Goal: Find specific page/section: Find specific page/section

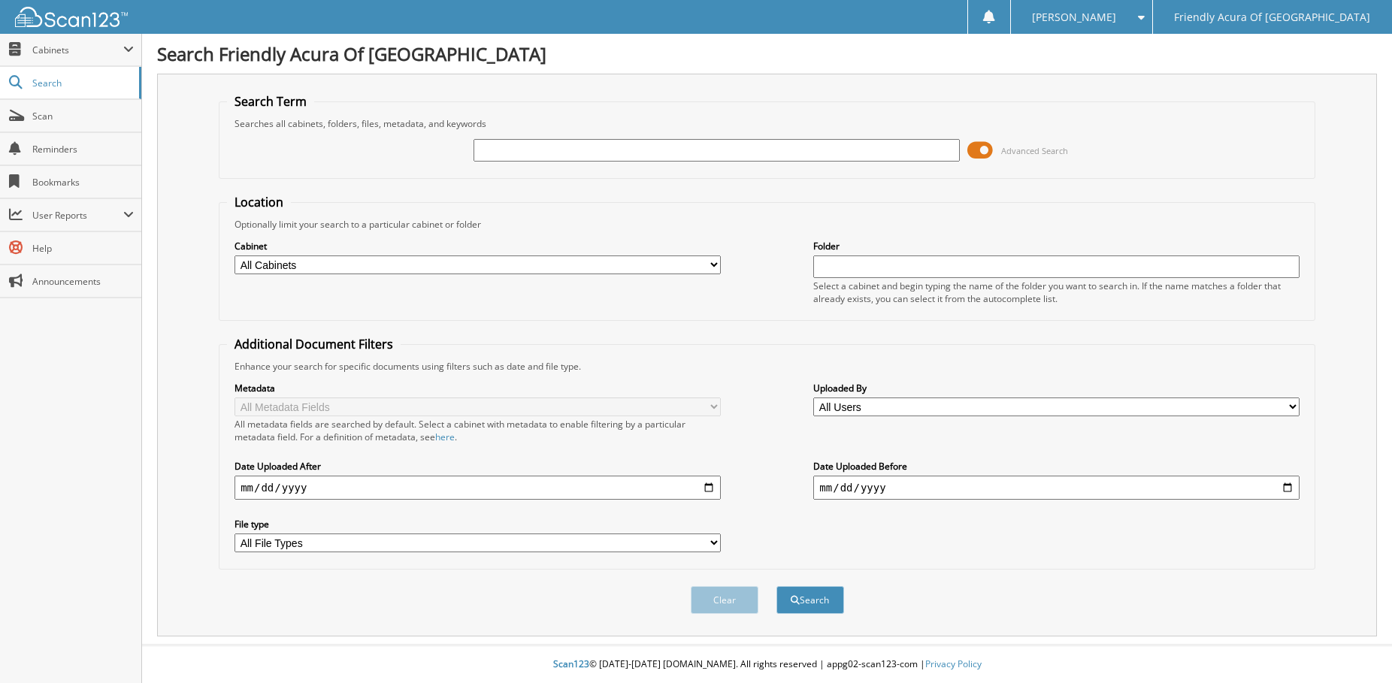
click at [331, 265] on select "All Cabinets CAR DEALS DEAD DEALS PARTS SERVICE RO WHOLE SALES Needs Filing" at bounding box center [477, 264] width 486 height 19
select select "29662"
click at [234, 255] on select "All Cabinets CAR DEALS DEAD DEALS PARTS SERVICE RO WHOLE SALES Needs Filing" at bounding box center [477, 264] width 486 height 19
click at [500, 153] on input "text" at bounding box center [716, 150] width 486 height 23
type input "[PERSON_NAME]"
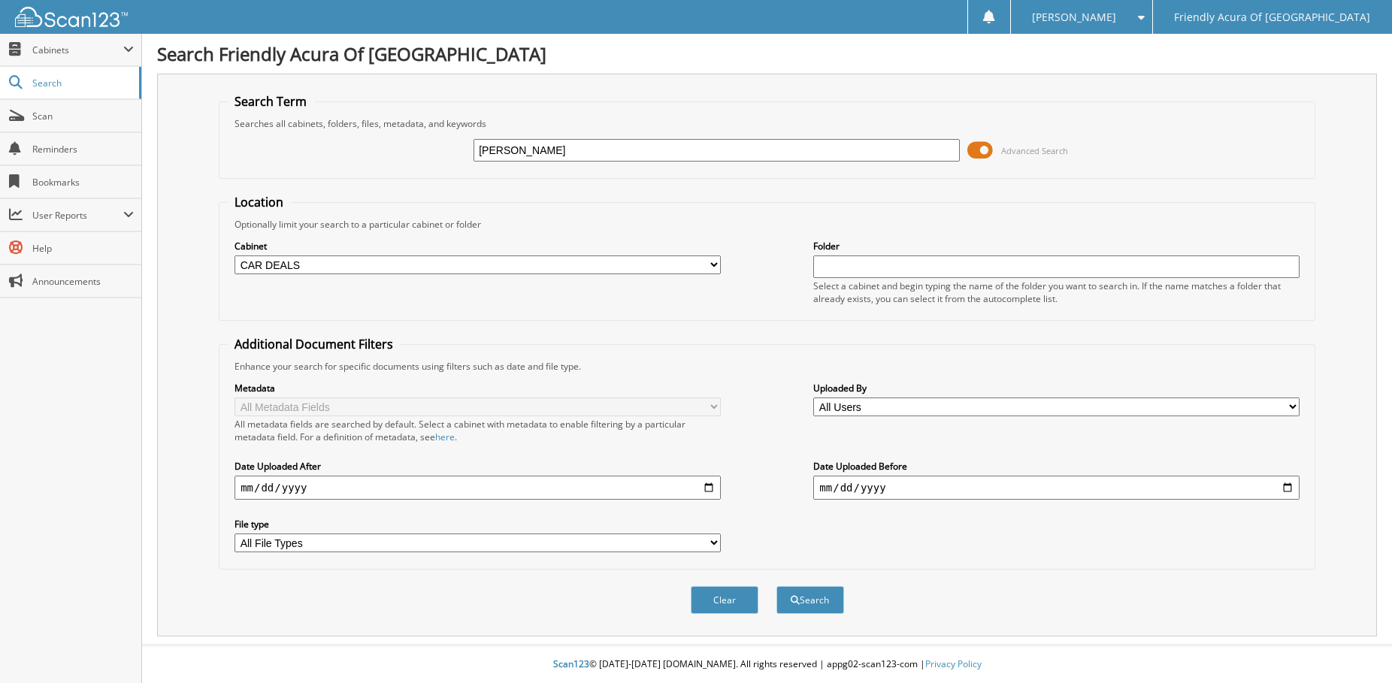
click at [776, 586] on button "Search" at bounding box center [810, 600] width 68 height 28
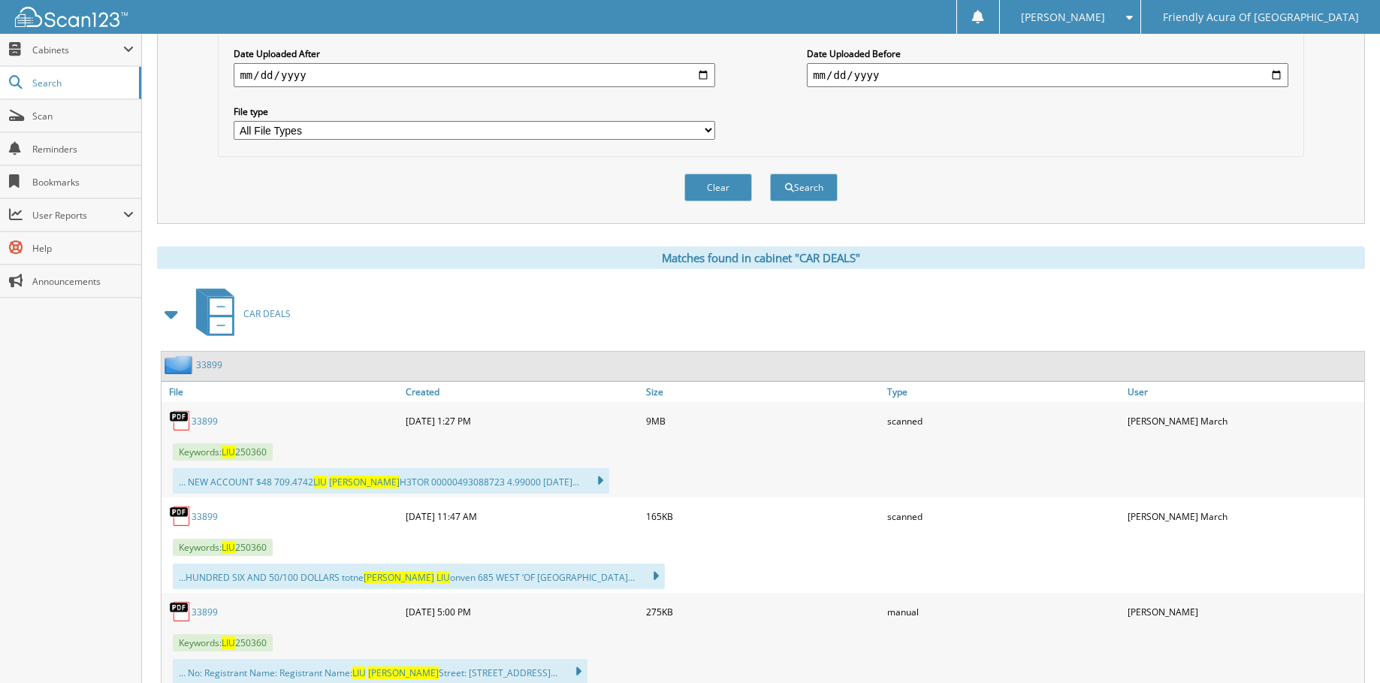
scroll to position [526, 0]
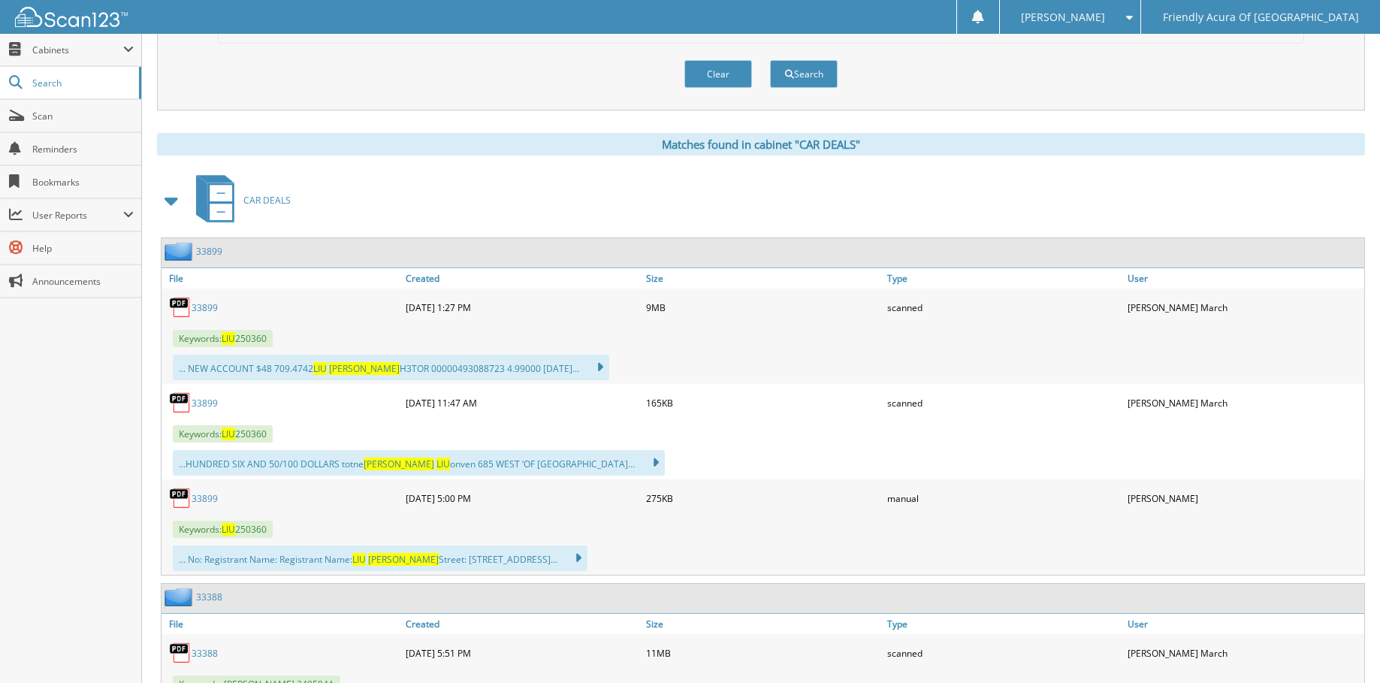
click at [205, 307] on link "33899" at bounding box center [205, 307] width 26 height 13
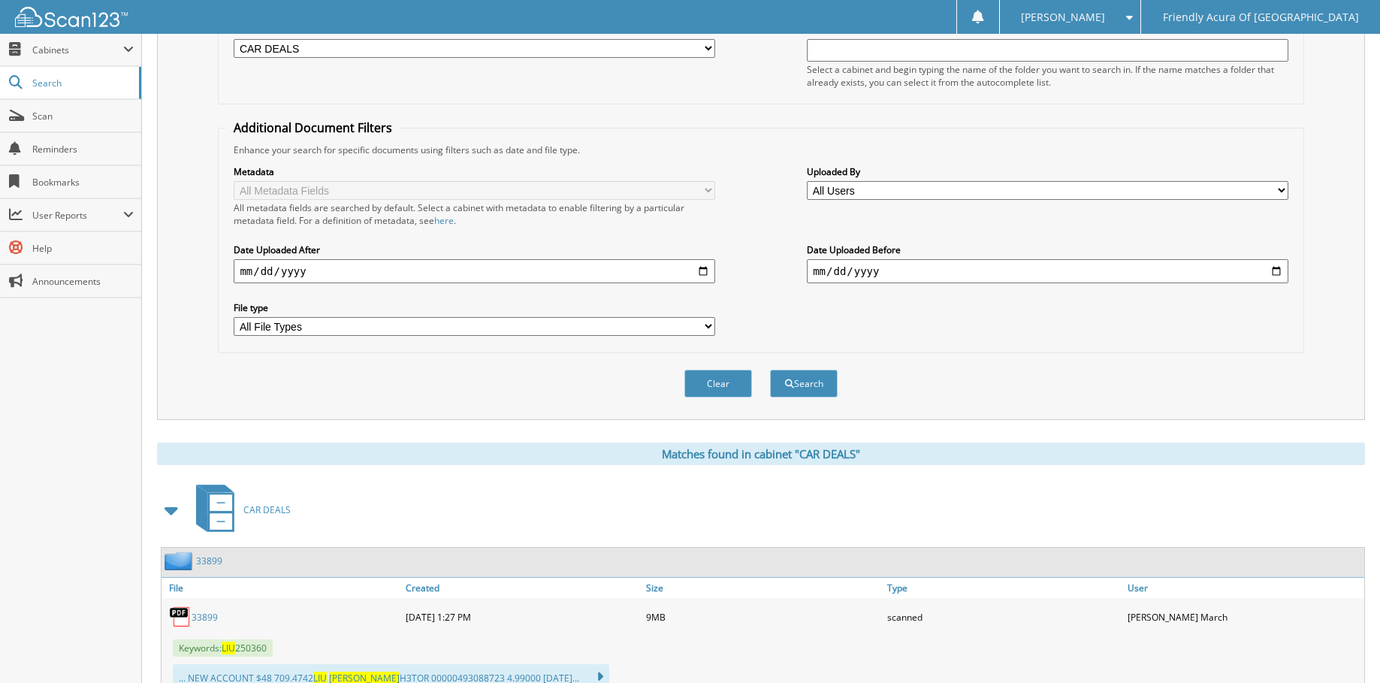
scroll to position [0, 0]
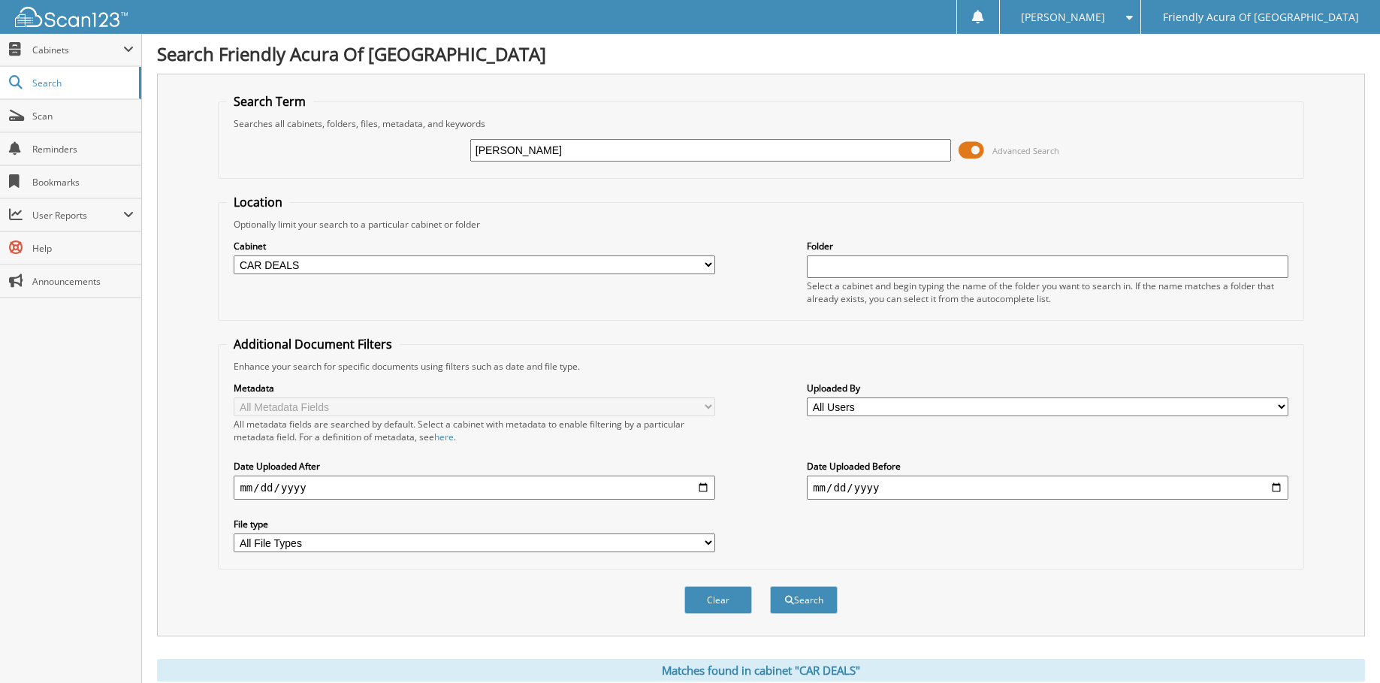
drag, startPoint x: 537, startPoint y: 149, endPoint x: 300, endPoint y: 140, distance: 237.6
click at [306, 146] on div "timothy liu Advanced Search" at bounding box center [760, 150] width 1069 height 41
type input "SCANDURRA"
click at [770, 586] on button "Search" at bounding box center [804, 600] width 68 height 28
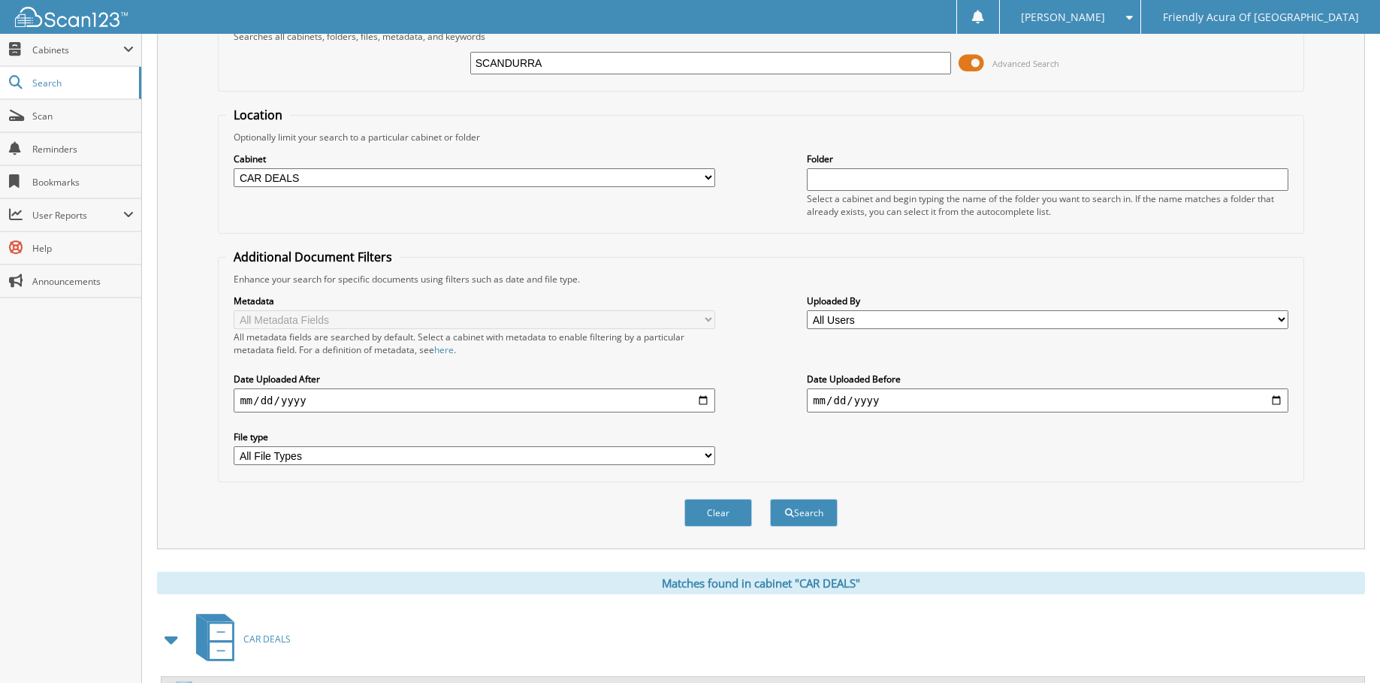
scroll to position [265, 0]
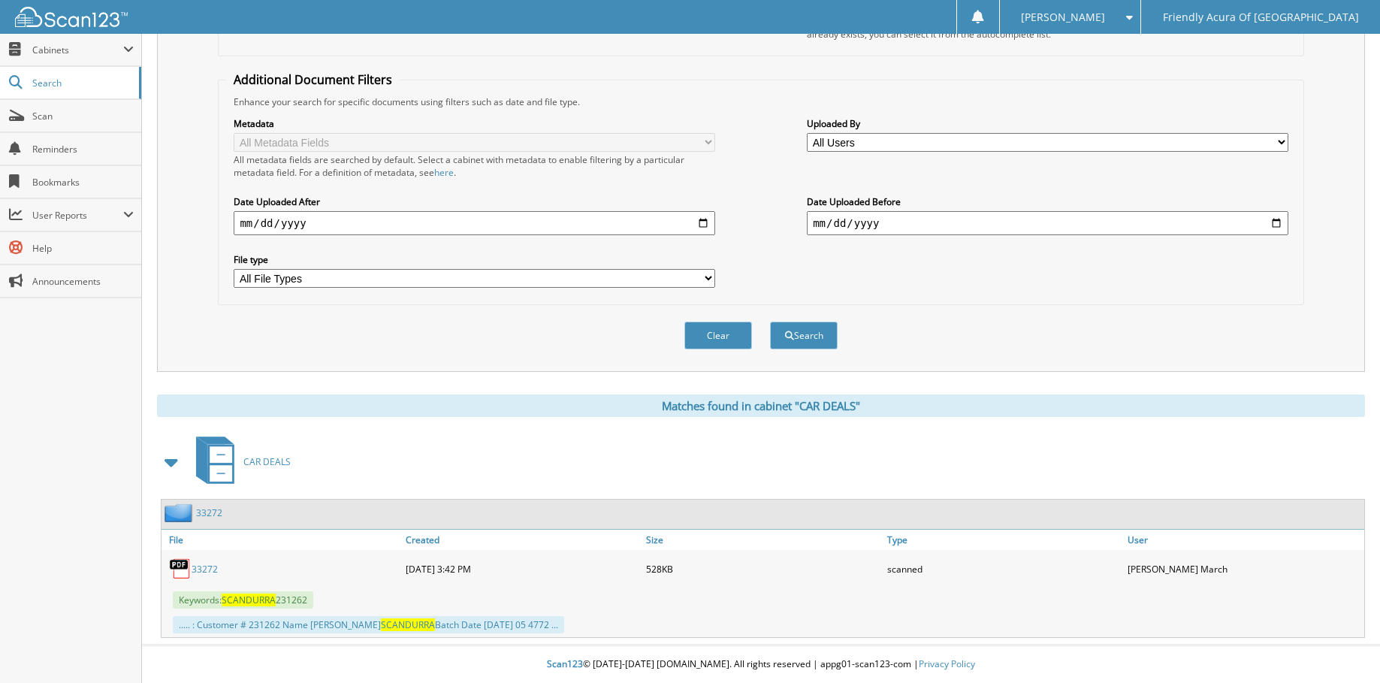
click at [207, 568] on link "33272" at bounding box center [205, 569] width 26 height 13
click at [204, 567] on link "33272" at bounding box center [205, 569] width 26 height 13
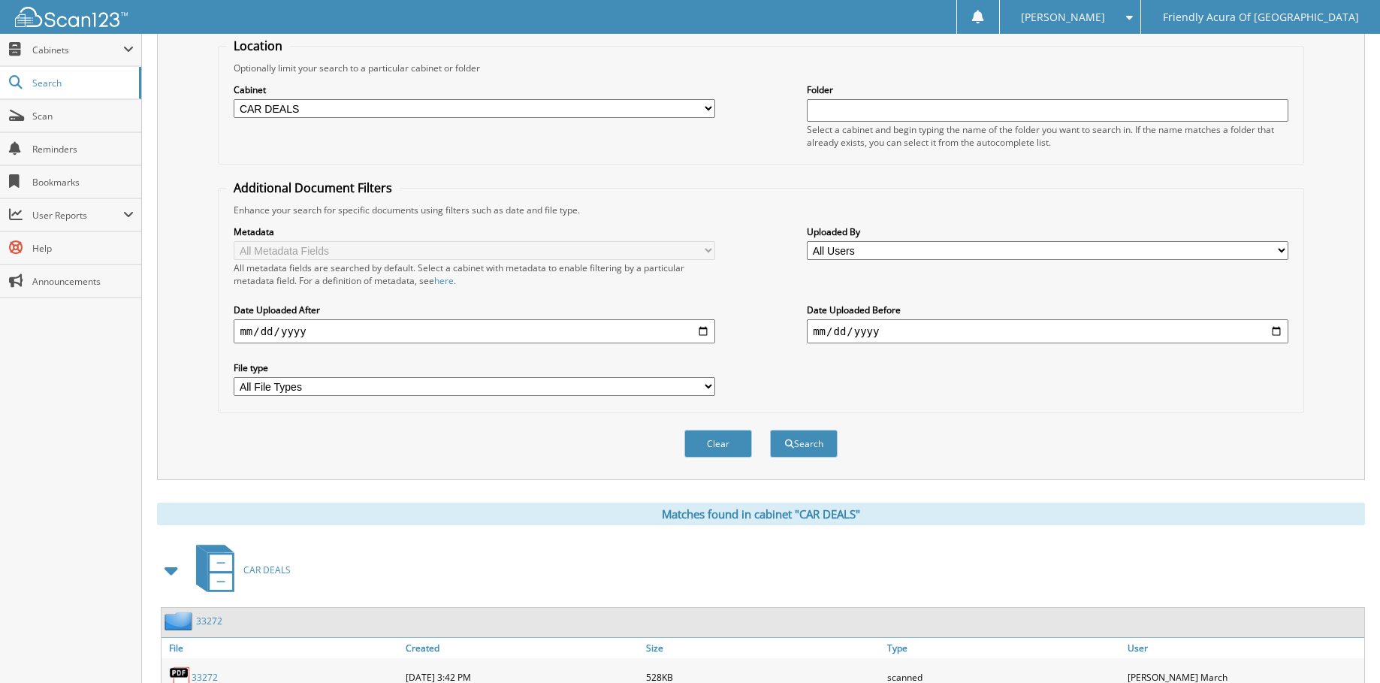
scroll to position [0, 0]
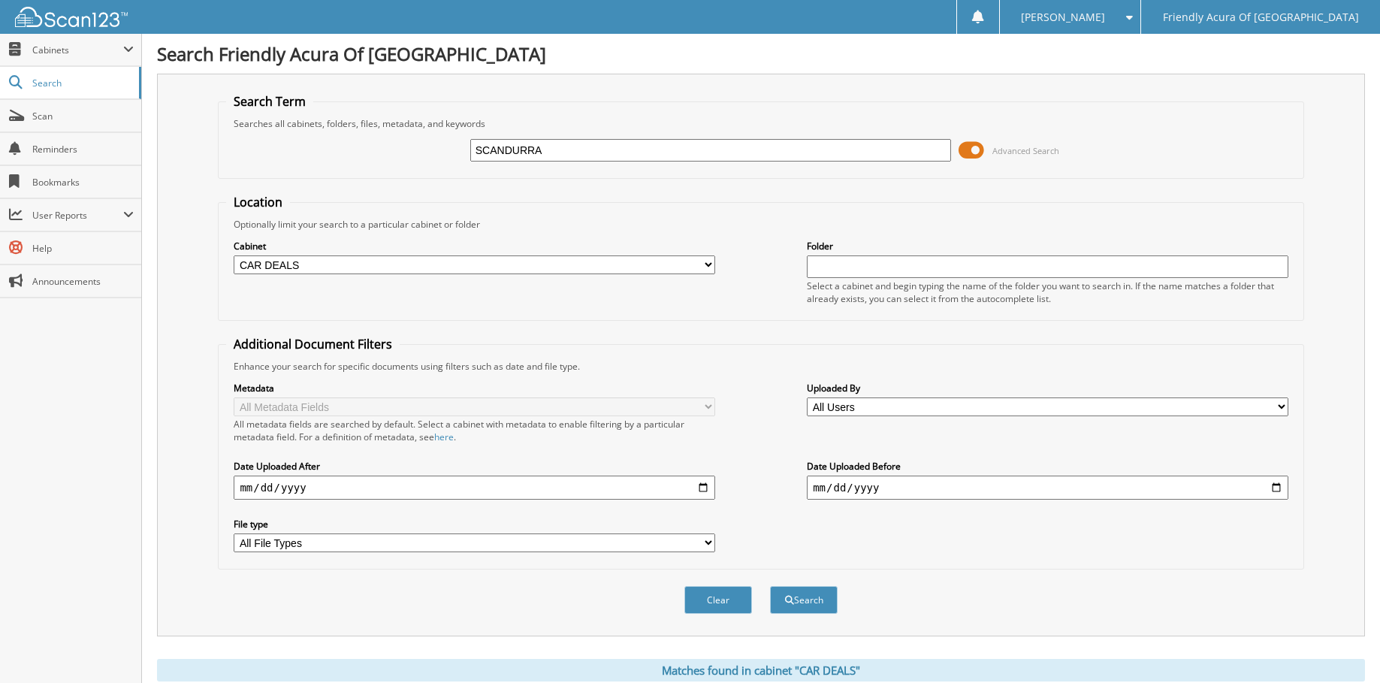
drag, startPoint x: 555, startPoint y: 153, endPoint x: 335, endPoint y: 175, distance: 221.3
click at [376, 176] on fieldset "Search Term Searches all cabinets, folders, files, metadata, and keywords SCAND…" at bounding box center [761, 136] width 1086 height 86
type input "240625SB"
click at [770, 586] on button "Search" at bounding box center [804, 600] width 68 height 28
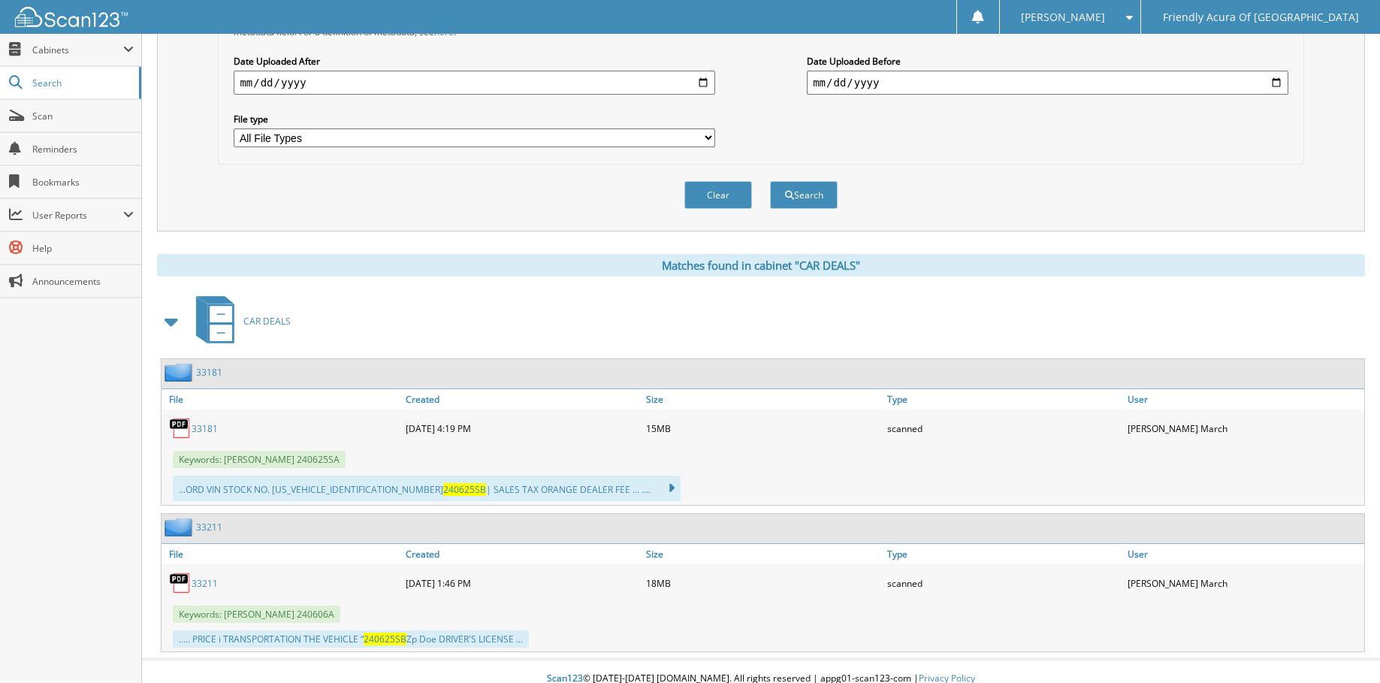
scroll to position [420, 0]
